Goal: Transaction & Acquisition: Purchase product/service

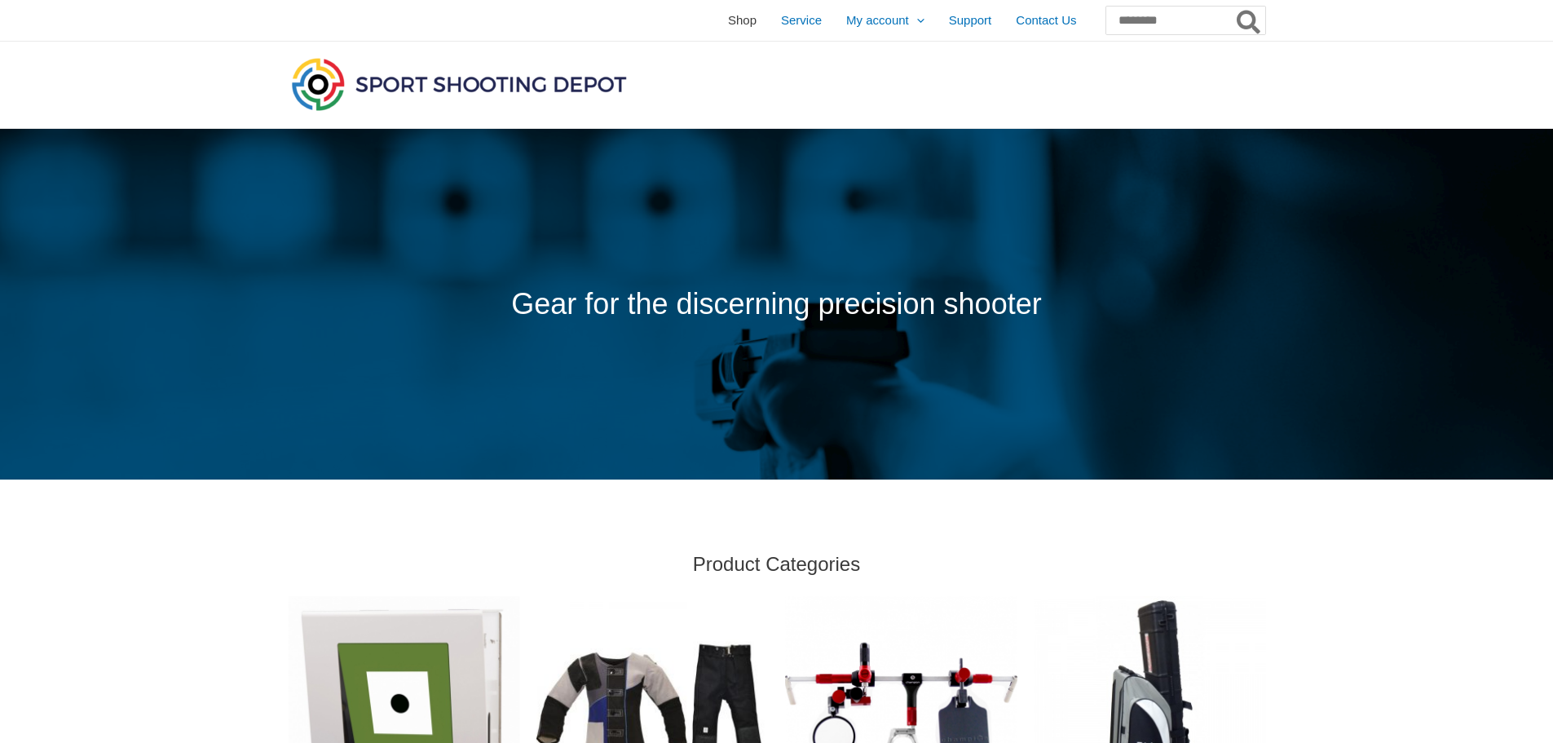
click at [728, 21] on span "Shop" at bounding box center [742, 20] width 29 height 41
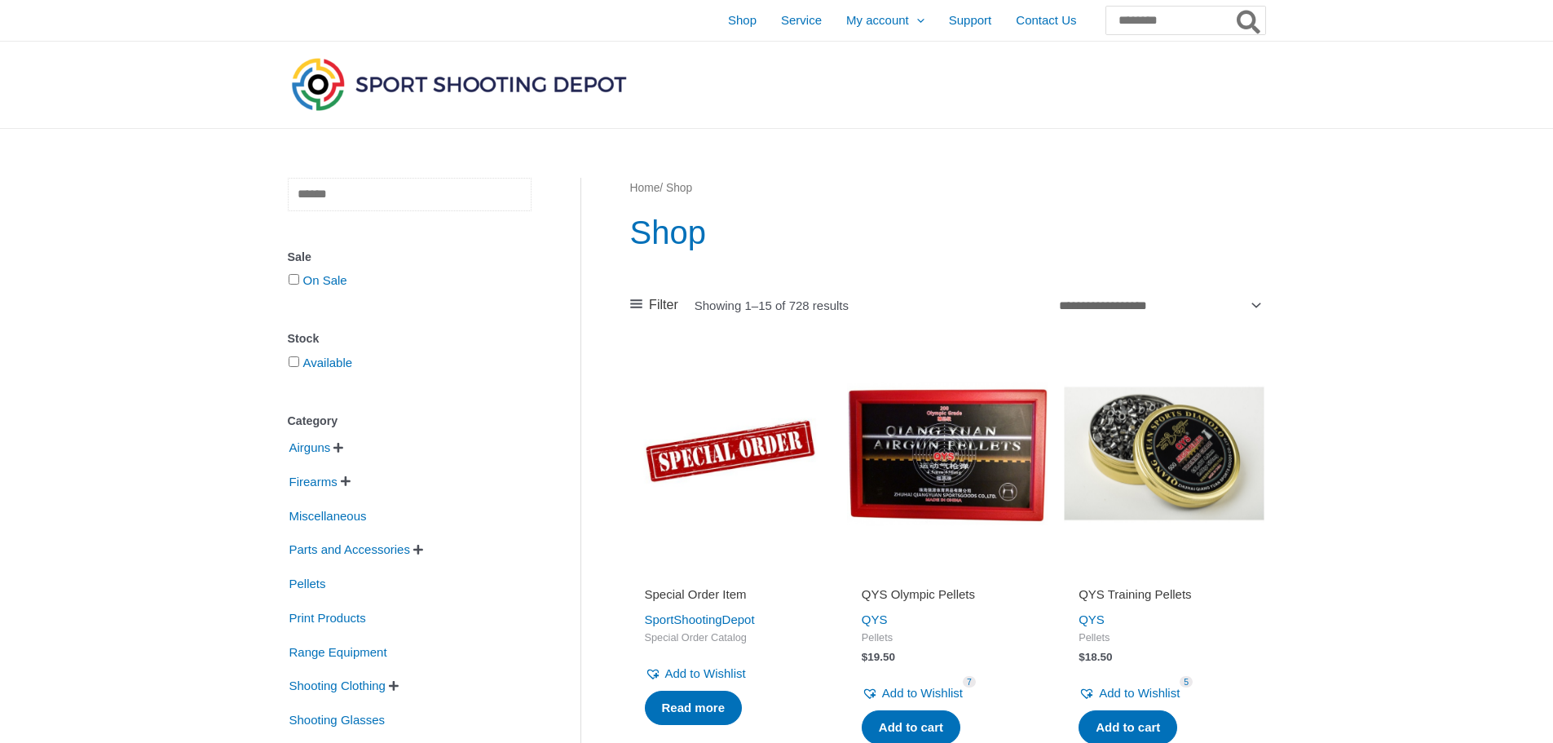
click at [317, 211] on input "text" at bounding box center [410, 194] width 244 height 33
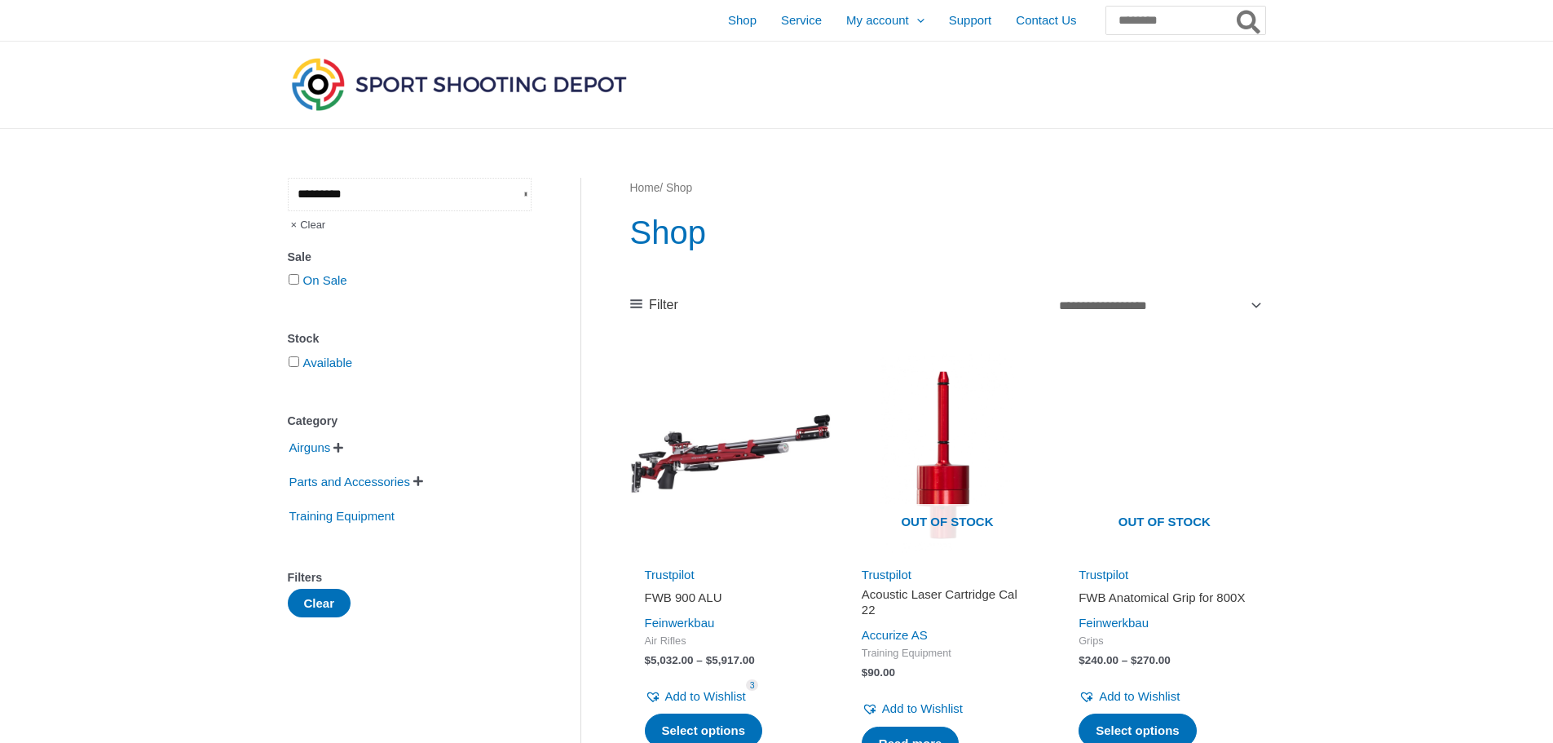
type input "*********"
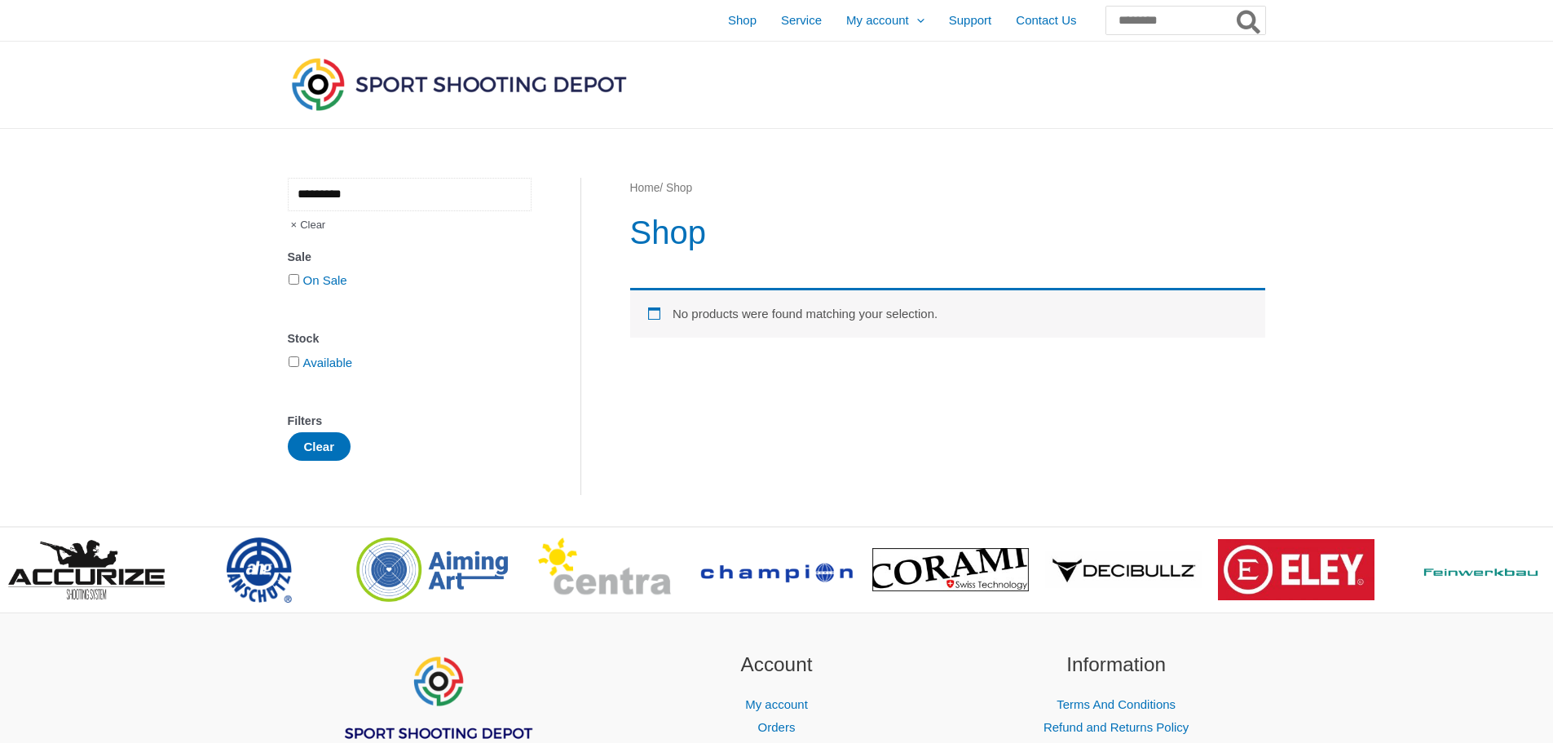
click at [376, 211] on input "*********" at bounding box center [410, 194] width 244 height 33
